Goal: Transaction & Acquisition: Purchase product/service

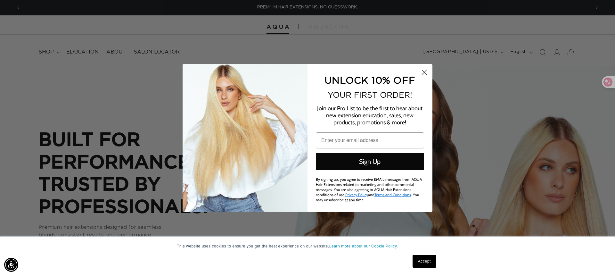
click at [423, 72] on circle "Close dialog" at bounding box center [424, 72] width 11 height 11
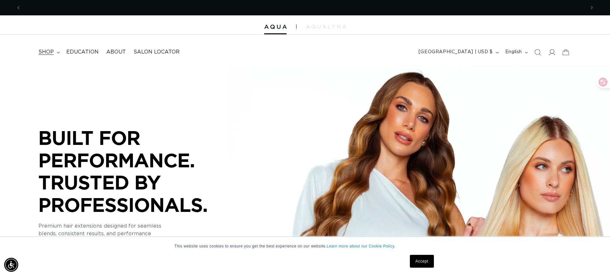
scroll to position [0, 565]
click at [55, 51] on summary "shop" at bounding box center [49, 52] width 28 height 14
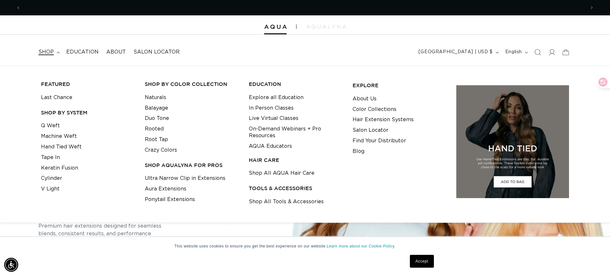
scroll to position [0, 0]
click at [55, 128] on link "Q Weft" at bounding box center [50, 125] width 19 height 11
click at [55, 133] on link "Machine Weft" at bounding box center [59, 136] width 36 height 11
click at [53, 144] on link "Hand Tied Weft" at bounding box center [61, 147] width 41 height 11
click at [49, 155] on link "Tape In" at bounding box center [50, 157] width 19 height 11
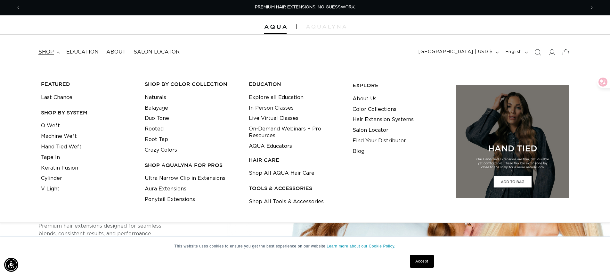
click at [50, 165] on link "Keratin Fusion" at bounding box center [59, 168] width 37 height 11
click at [50, 177] on link "Cylinder" at bounding box center [51, 178] width 21 height 11
click at [51, 186] on link "V Light" at bounding box center [50, 189] width 19 height 11
click at [374, 100] on link "About Us" at bounding box center [365, 99] width 24 height 11
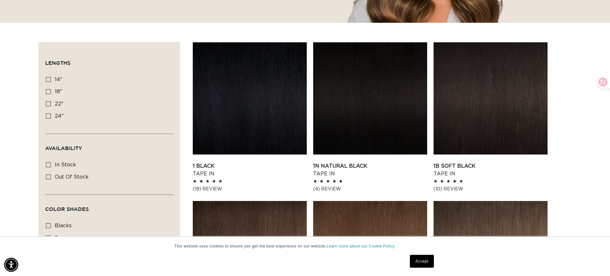
scroll to position [160, 0]
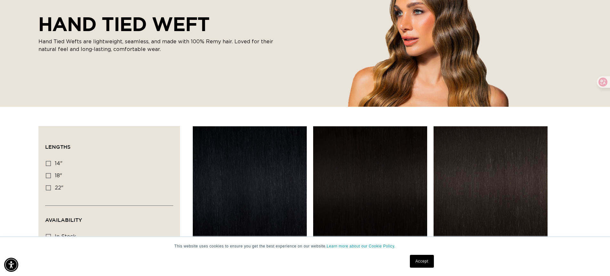
scroll to position [125, 0]
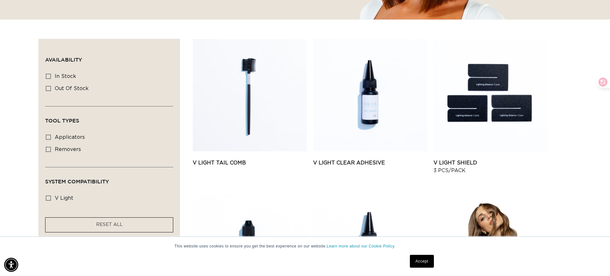
scroll to position [309, 0]
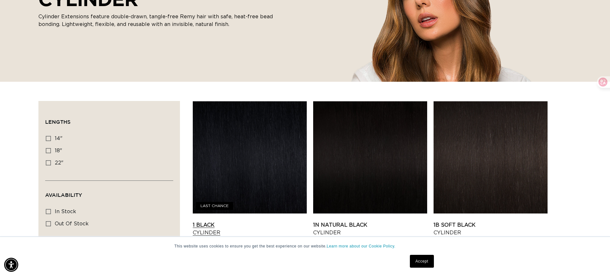
click at [245, 221] on link "1 Black Cylinder" at bounding box center [250, 228] width 114 height 15
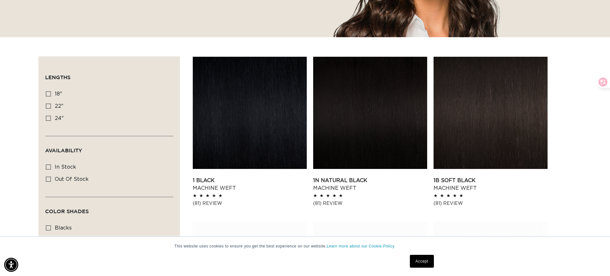
scroll to position [181, 0]
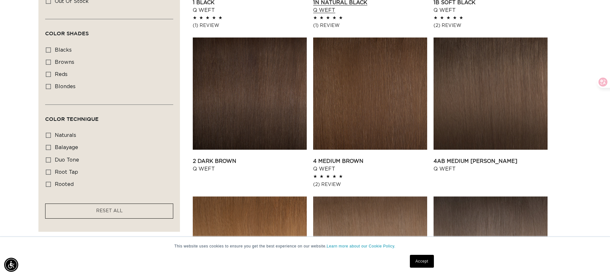
scroll to position [140, 0]
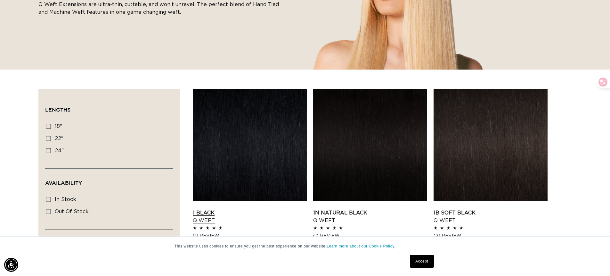
click at [269, 209] on link "1 Black Q Weft" at bounding box center [250, 216] width 114 height 15
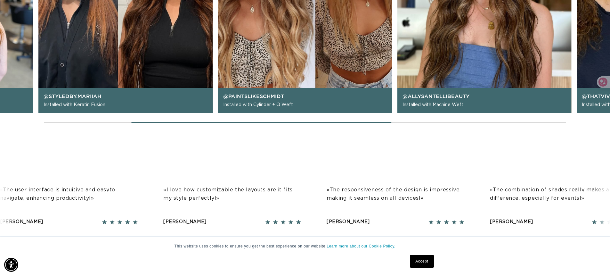
scroll to position [894, 0]
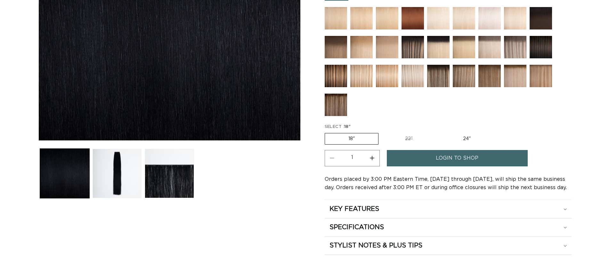
scroll to position [172, 0]
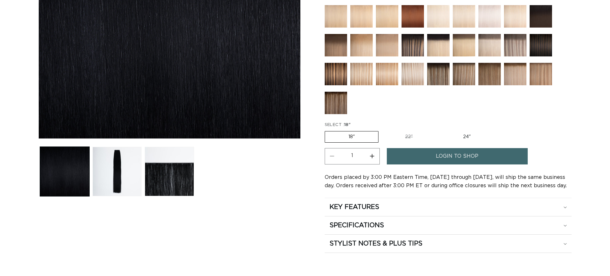
click at [143, 163] on ul "Gallery Viewer" at bounding box center [169, 171] width 262 height 53
click at [122, 163] on button "Load image 2 in gallery view" at bounding box center [117, 171] width 49 height 49
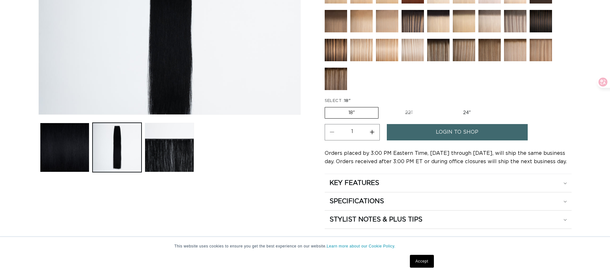
scroll to position [0, 565]
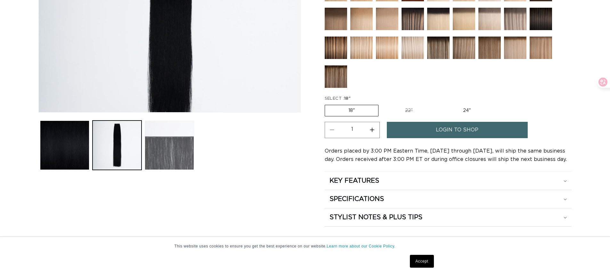
click at [172, 145] on button "Load image 3 in gallery view" at bounding box center [169, 144] width 49 height 49
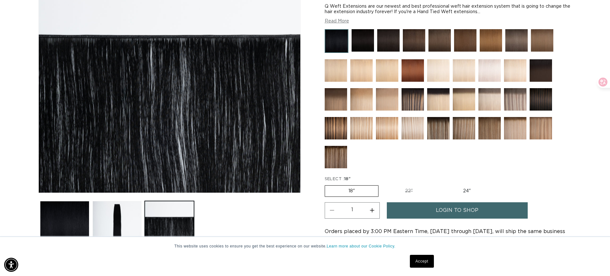
scroll to position [0, 1130]
click at [167, 35] on img "Gallery Viewer" at bounding box center [170, 81] width 262 height 221
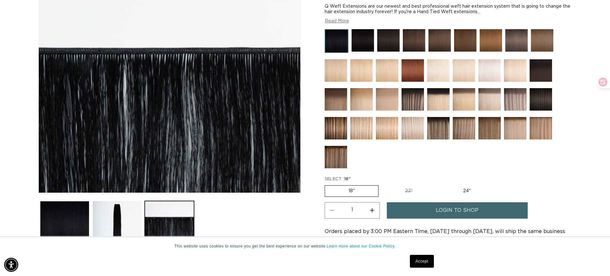
scroll to position [0, 0]
